Goal: Information Seeking & Learning: Compare options

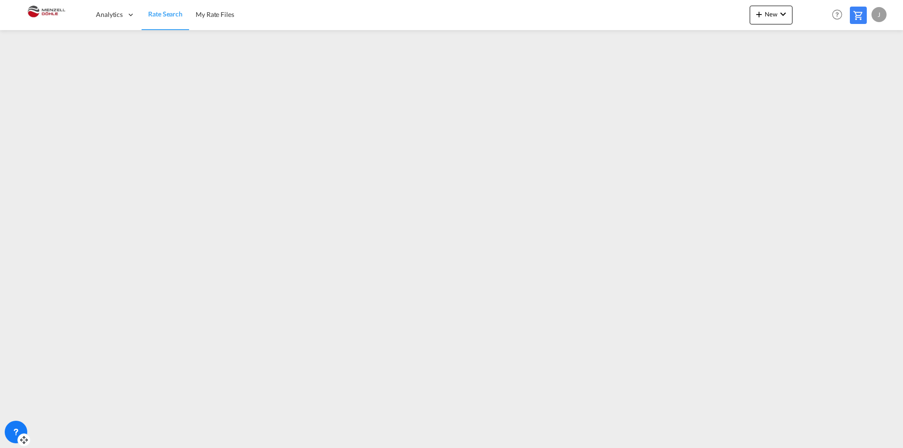
click at [23, 440] on icon at bounding box center [22, 440] width 2 height 0
click at [12, 444] on md-content "Analytics Dashboard Rate Search My Rate Files New Rates Ratecard Ratesheet Help…" at bounding box center [451, 224] width 903 height 448
